Goal: Information Seeking & Learning: Learn about a topic

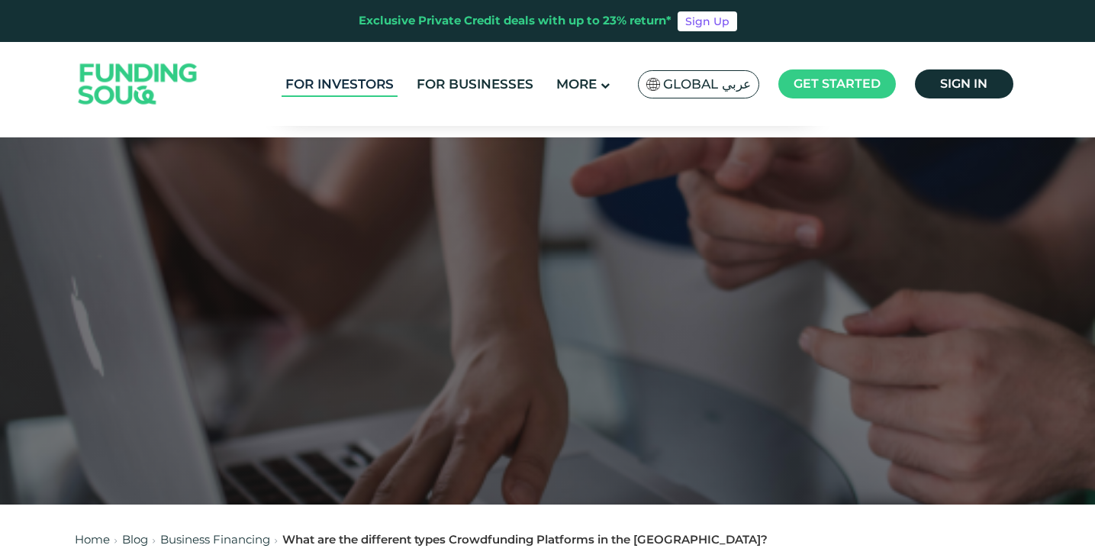
click at [365, 87] on link "For Investors" at bounding box center [340, 84] width 116 height 25
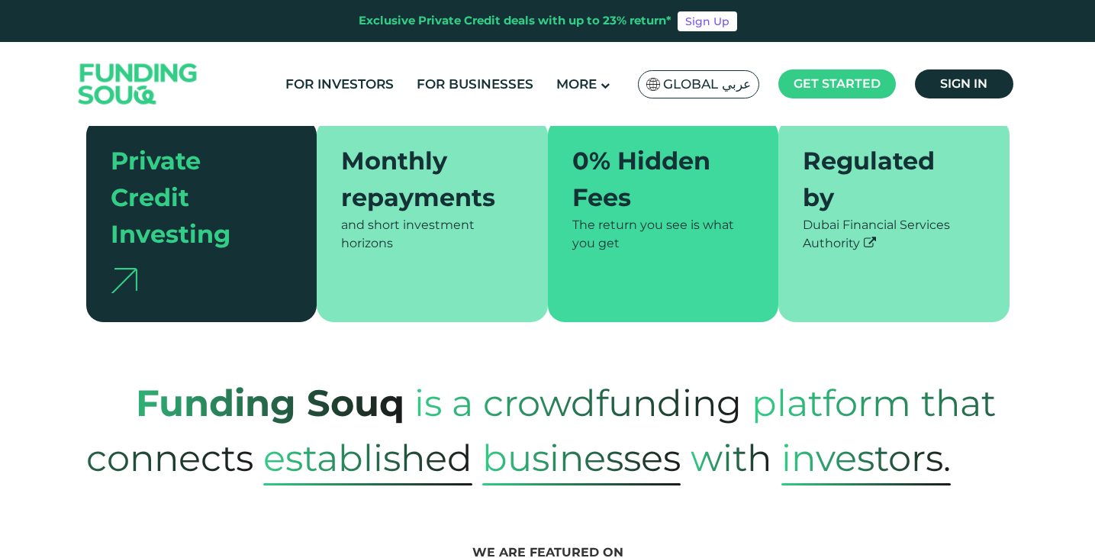
scroll to position [416, 0]
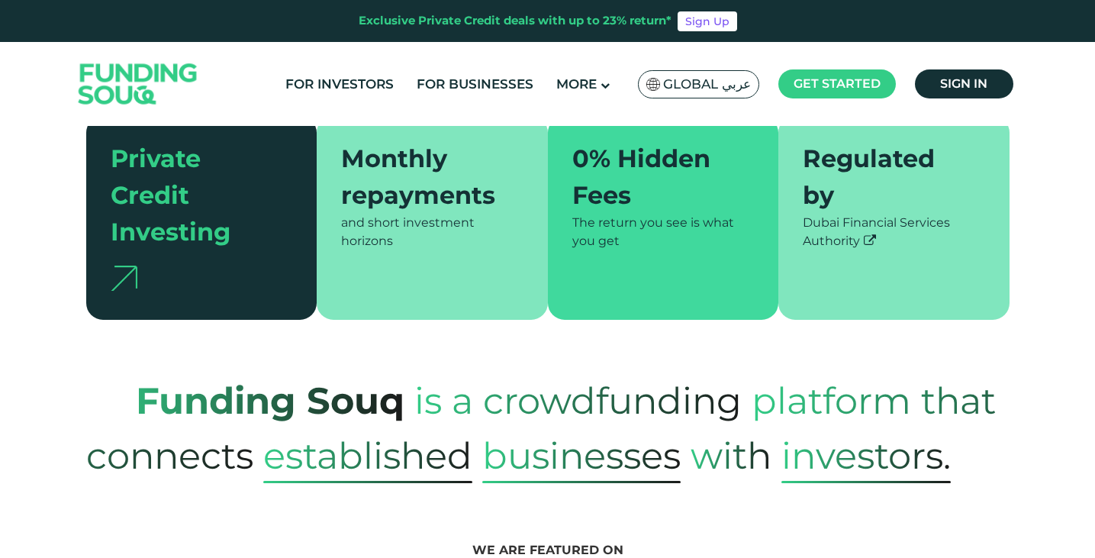
type tc-range-slider "4"
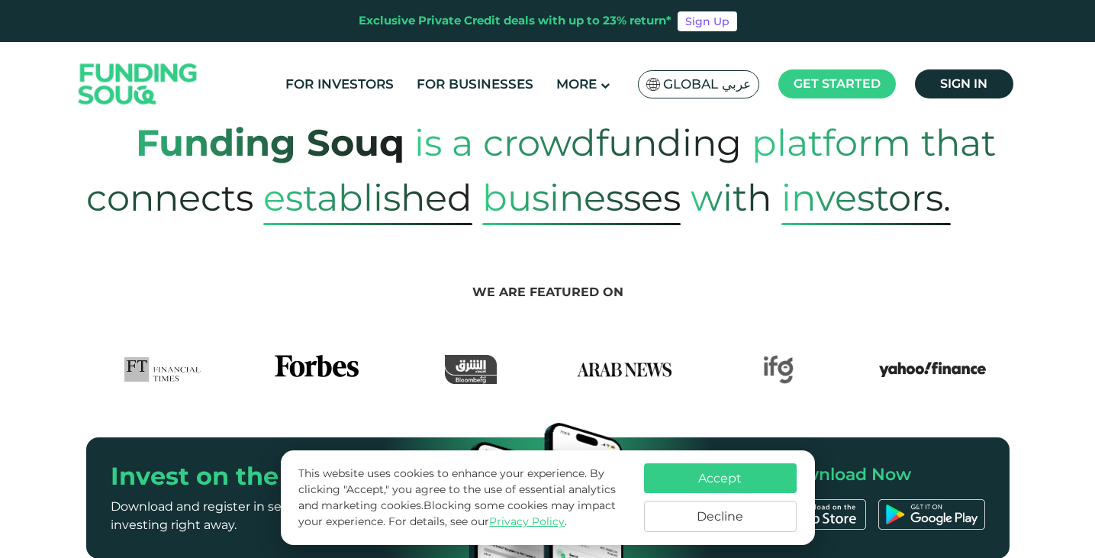
scroll to position [675, 0]
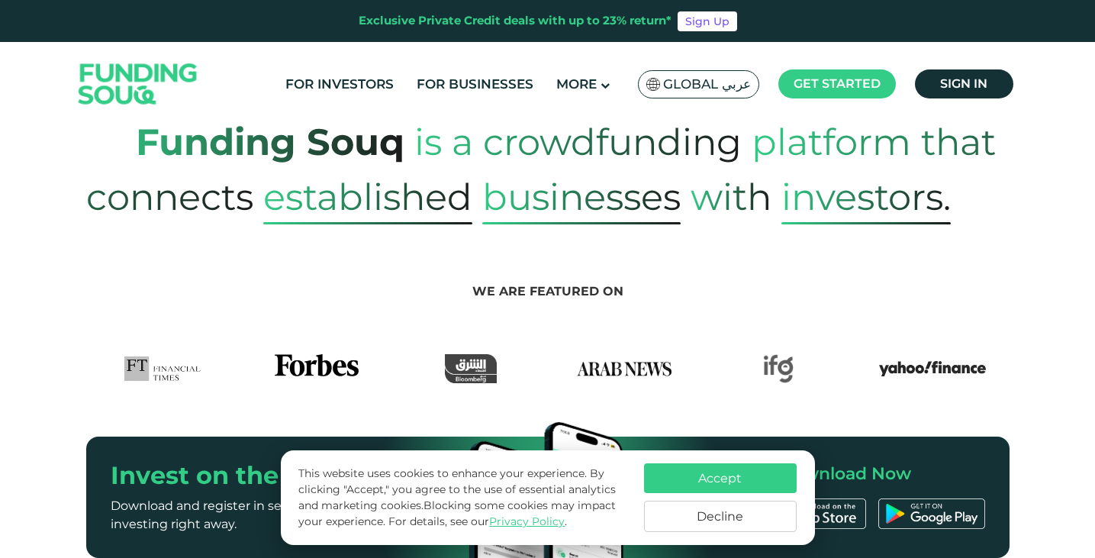
click at [714, 474] on button "Accept" at bounding box center [720, 478] width 153 height 30
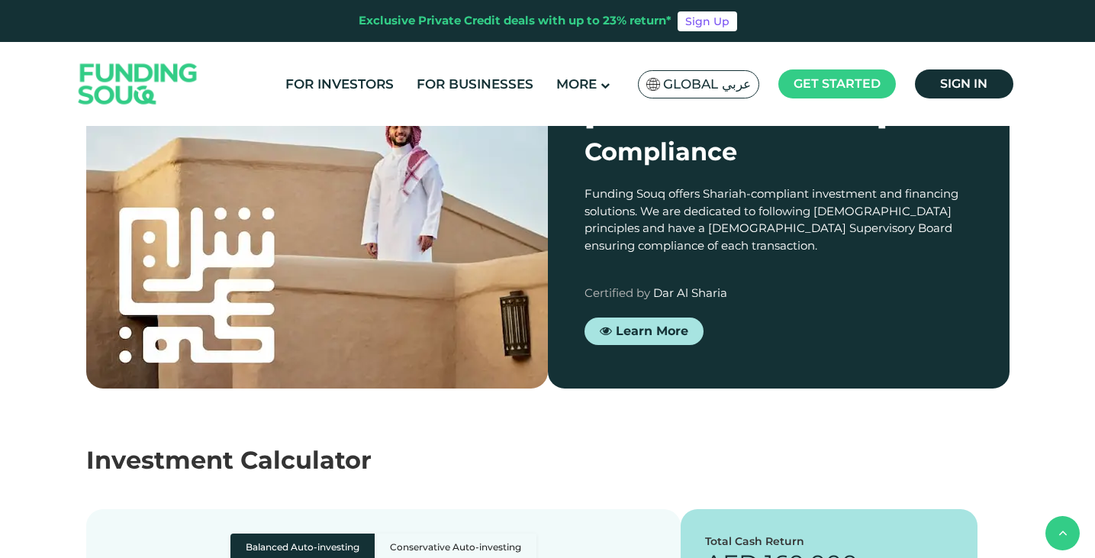
scroll to position [2090, 0]
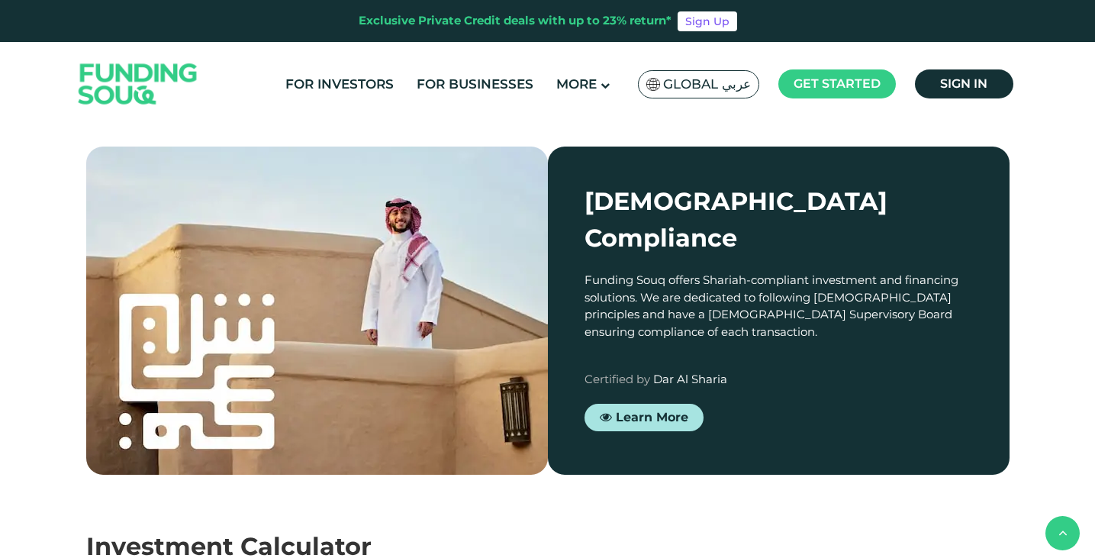
click at [563, 157] on div at bounding box center [569, 145] width 102 height 23
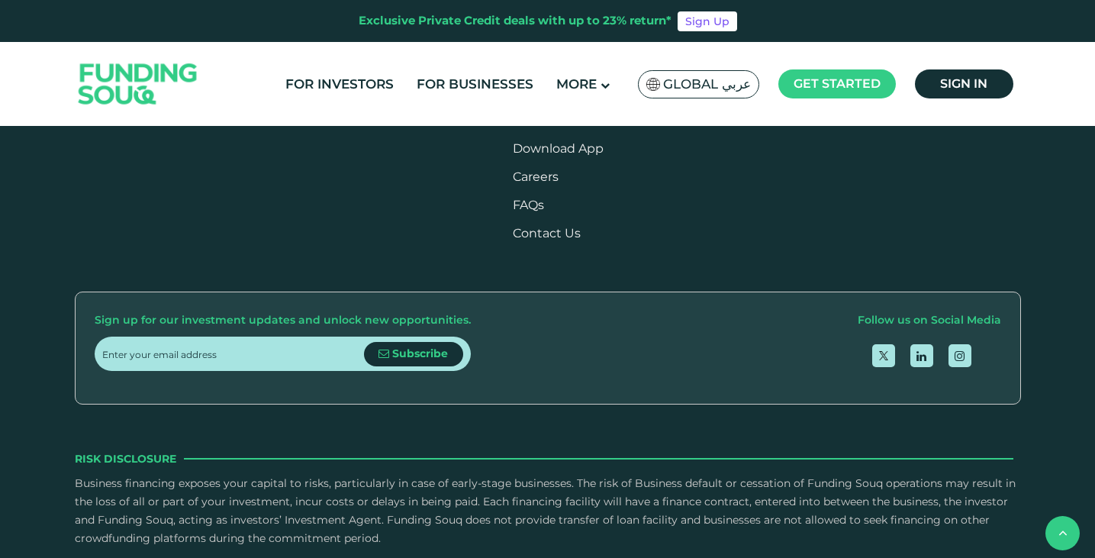
scroll to position [4810, 0]
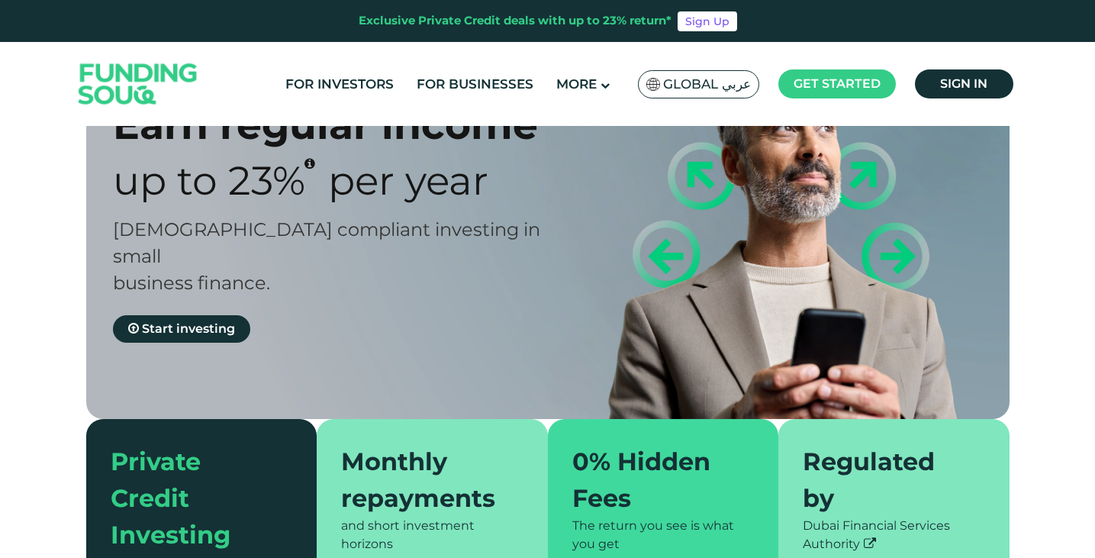
type tc-range-slider "4"
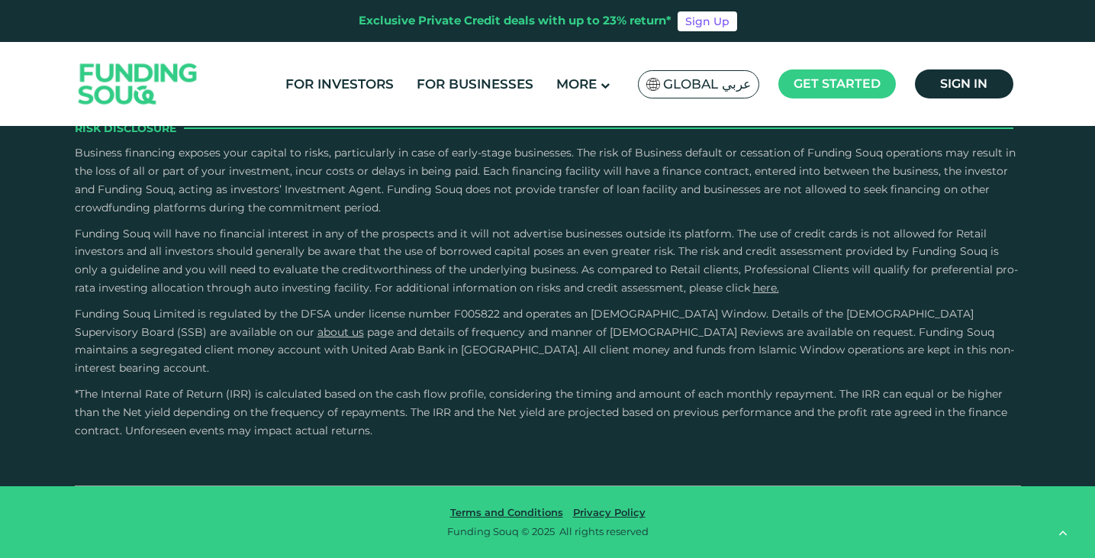
scroll to position [5338, 0]
